Goal: Obtain resource: Download file/media

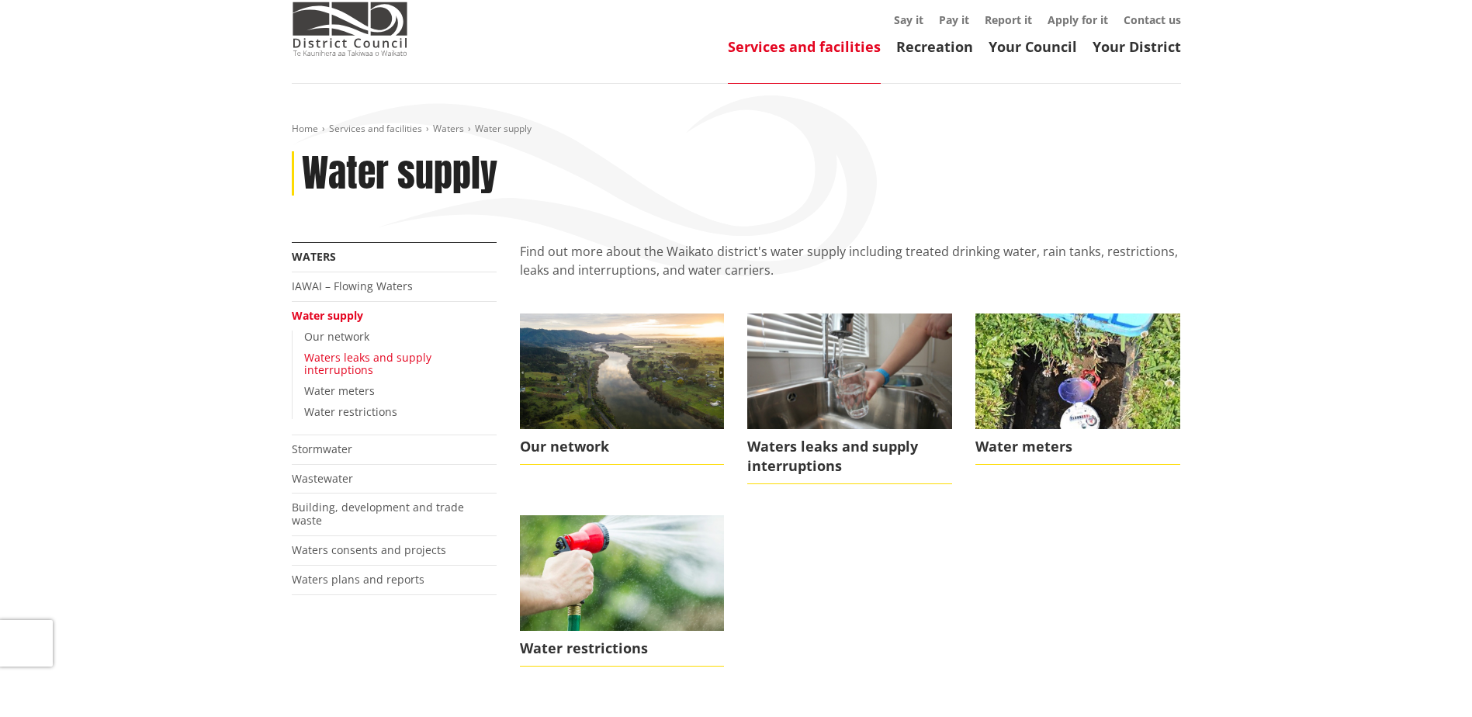
scroll to position [155, 0]
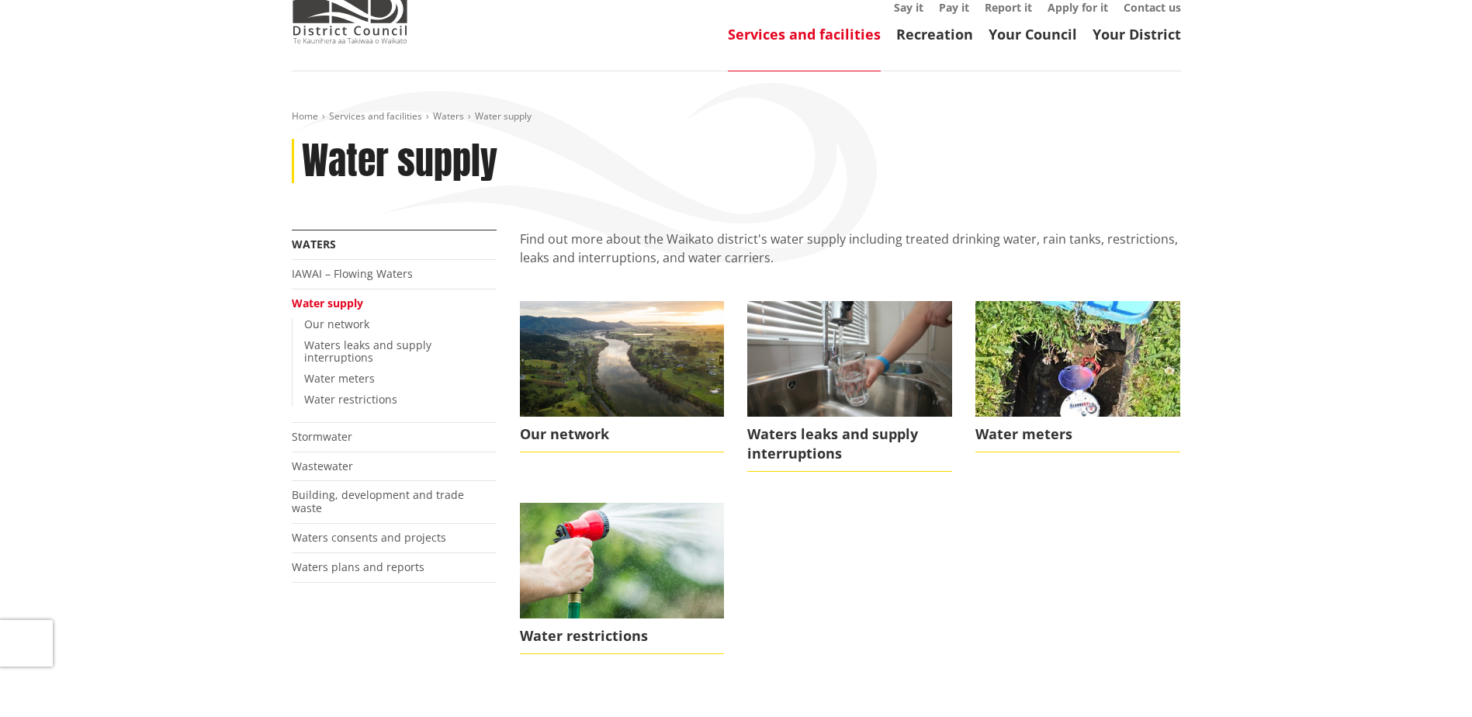
click at [345, 296] on link "Water supply" at bounding box center [327, 303] width 71 height 15
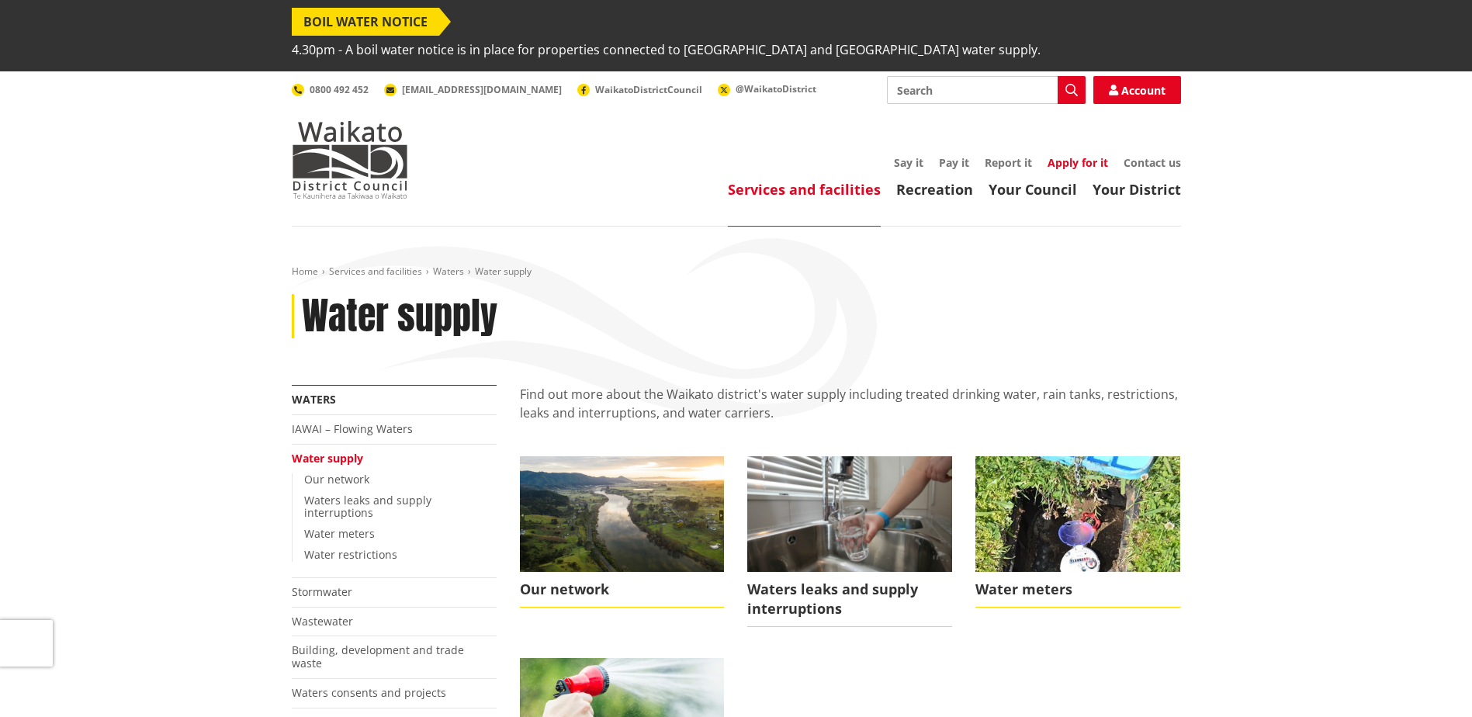
click at [1079, 155] on link "Apply for it" at bounding box center [1078, 162] width 61 height 15
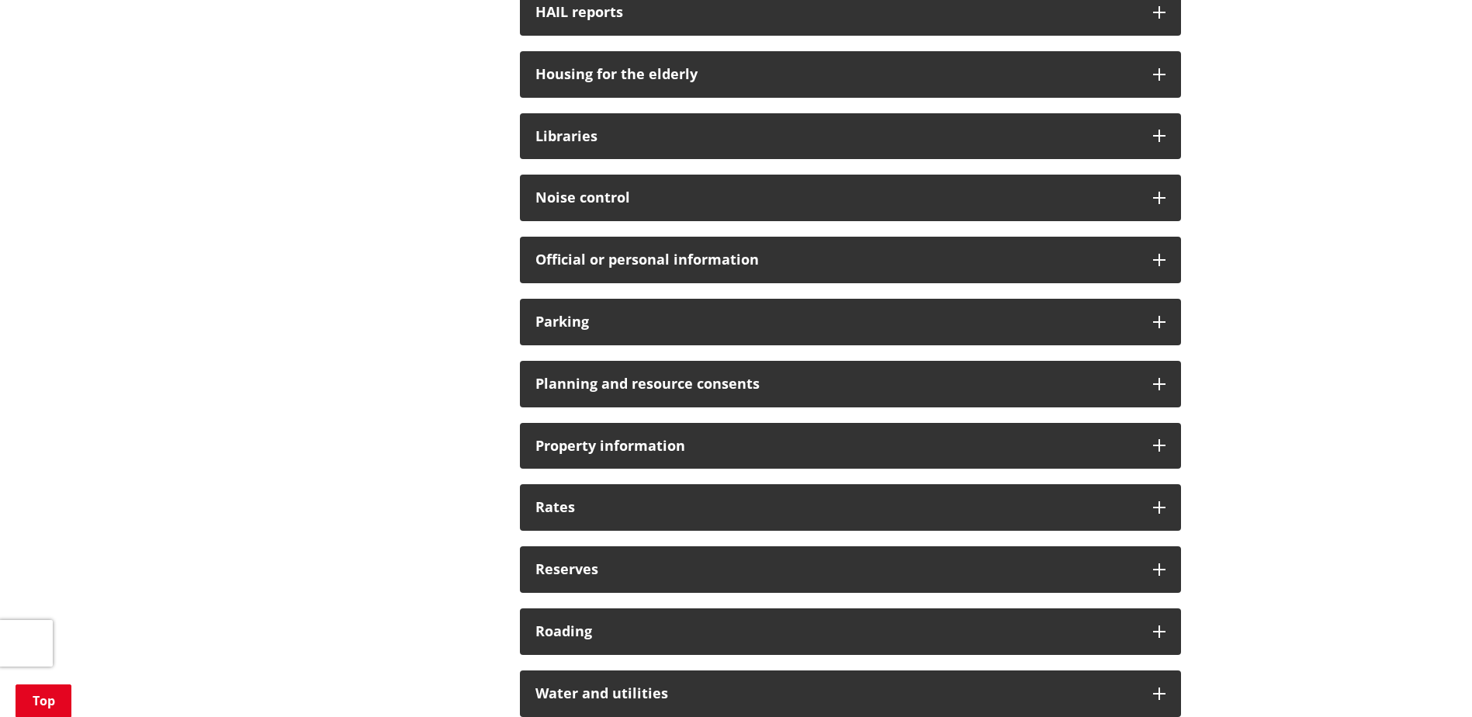
scroll to position [1242, 0]
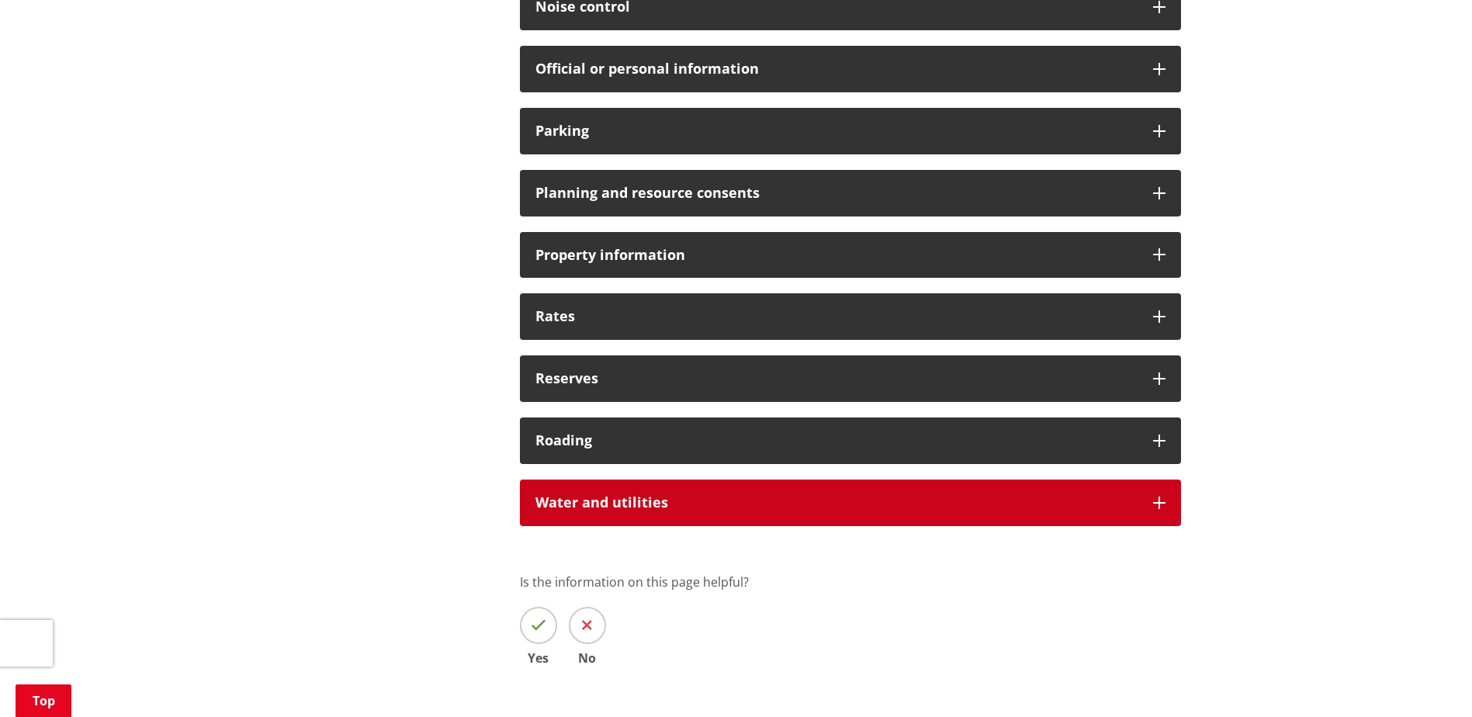
click at [609, 495] on h3 "Water and utilities" at bounding box center [836, 503] width 602 height 16
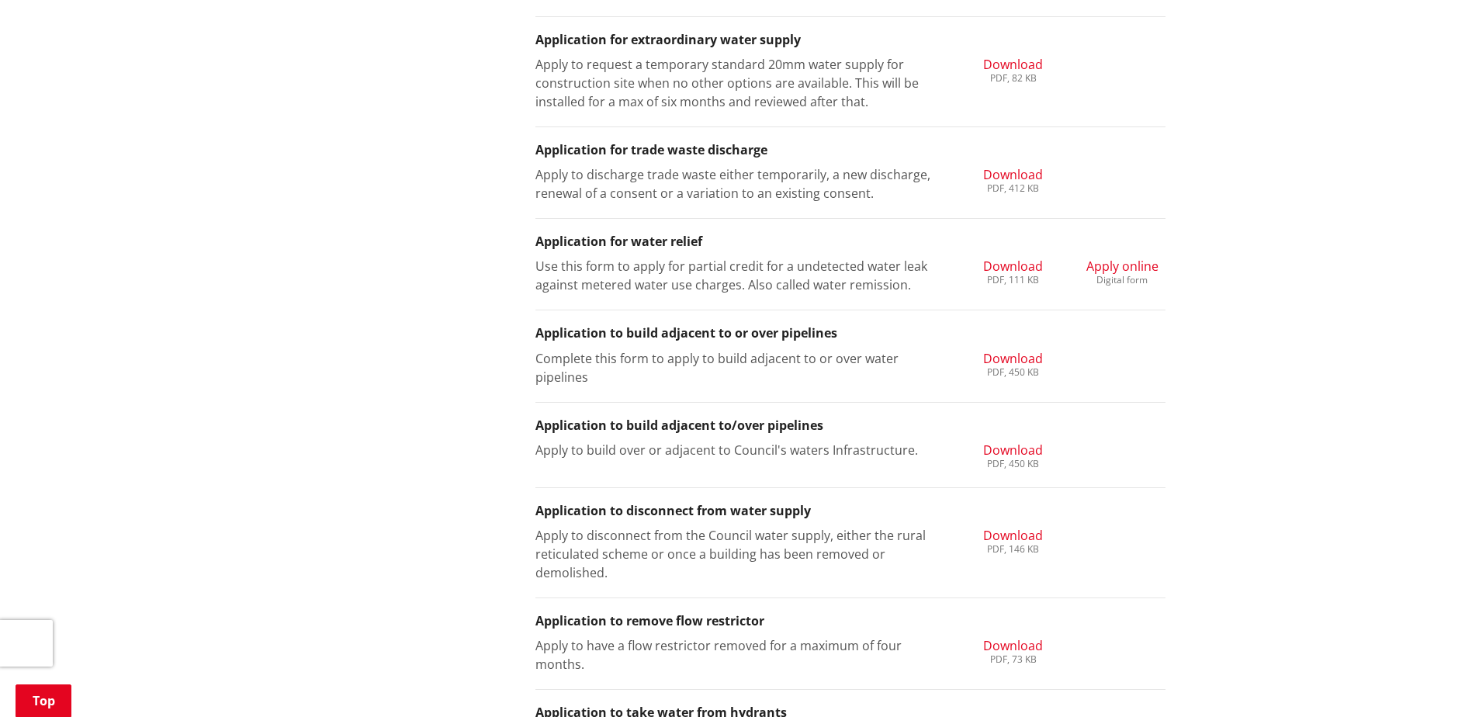
scroll to position [2018, 0]
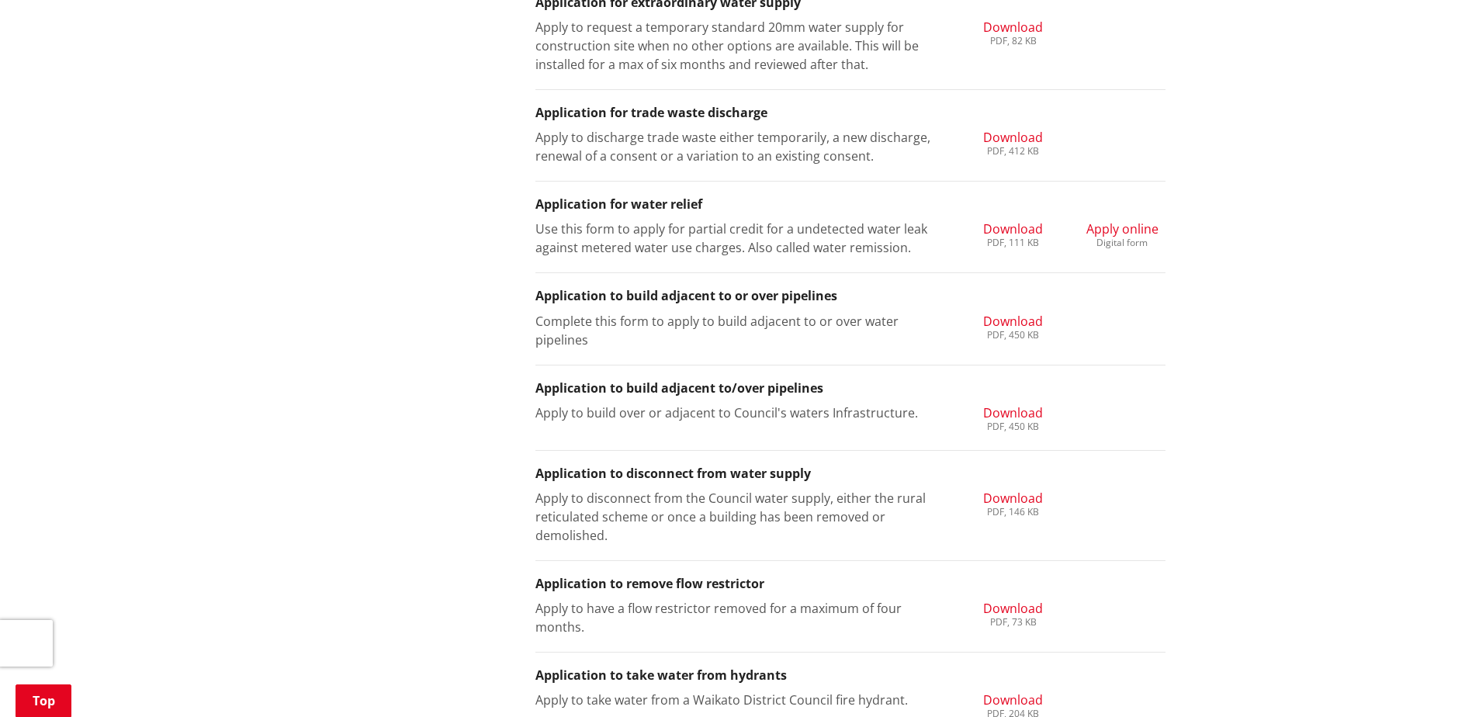
click at [1016, 490] on span "Download" at bounding box center [1013, 498] width 60 height 17
